Goal: Task Accomplishment & Management: Manage account settings

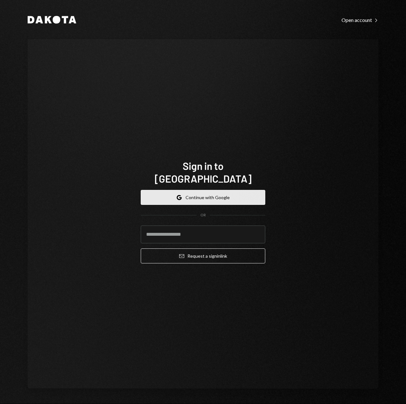
click at [203, 190] on button "Google Continue with Google" at bounding box center [203, 197] width 125 height 15
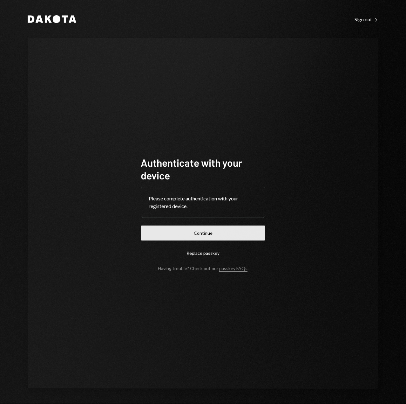
click at [231, 229] on button "Continue" at bounding box center [203, 232] width 125 height 15
